Goal: Download file/media

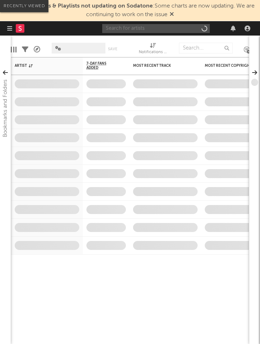
click at [169, 25] on input "text" at bounding box center [156, 28] width 108 height 9
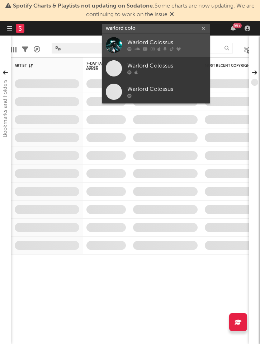
type input "warlord colo"
click at [176, 42] on div "Warlord Colossus" at bounding box center [166, 42] width 79 height 9
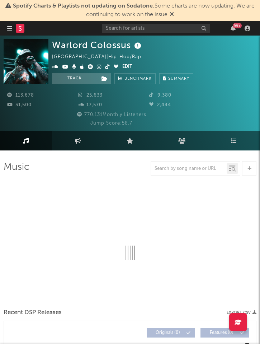
select select "6m"
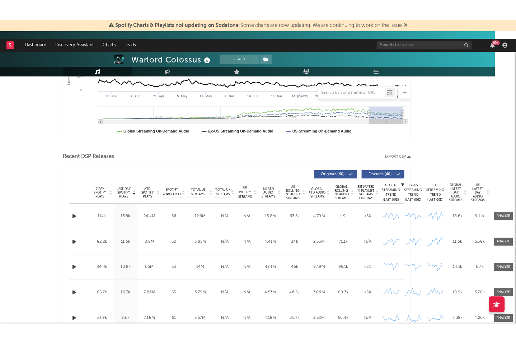
scroll to position [174, 24]
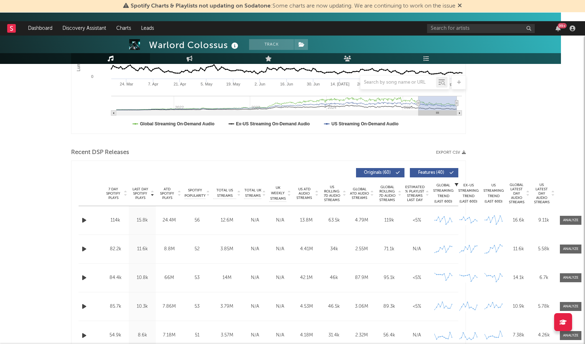
click at [260, 151] on button "Export CSV" at bounding box center [451, 152] width 30 height 4
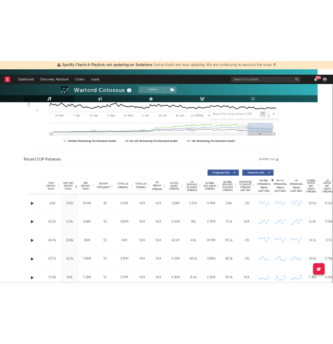
scroll to position [217, 24]
